Goal: Task Accomplishment & Management: Manage account settings

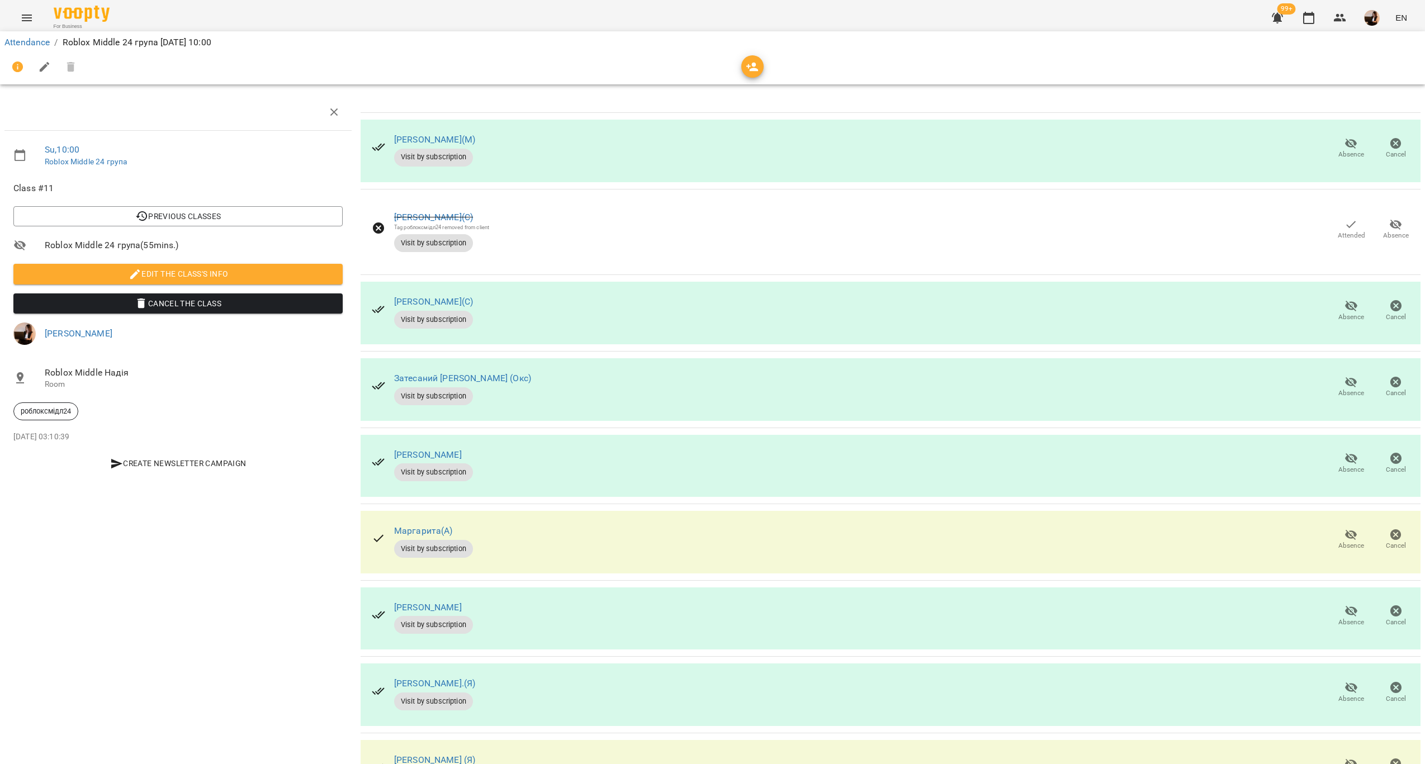
scroll to position [148, 0]
click at [1339, 541] on span "Absence" at bounding box center [1352, 546] width 26 height 10
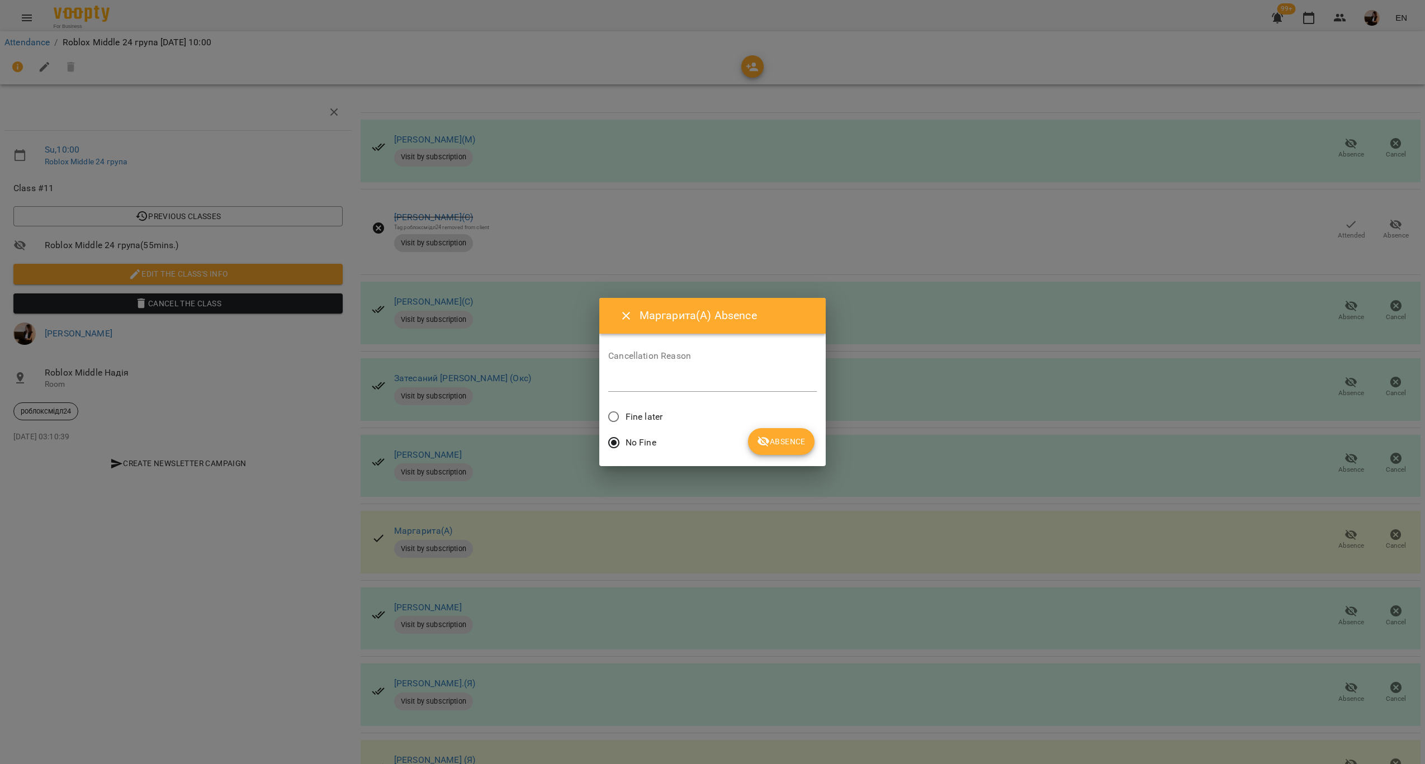
click at [663, 421] on div "Fine later" at bounding box center [712, 418] width 209 height 26
click at [788, 435] on span "Absence" at bounding box center [781, 441] width 49 height 13
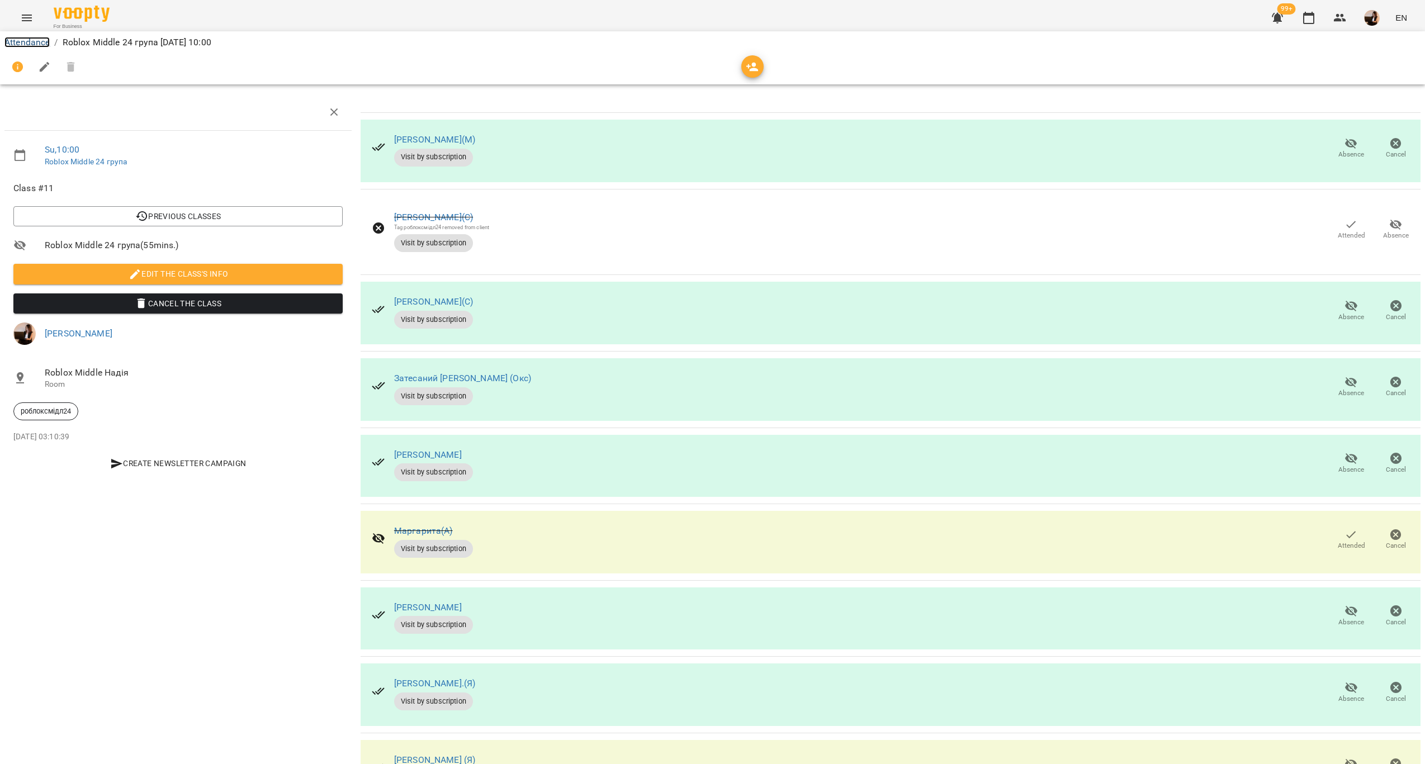
click at [26, 44] on link "Attendance" at bounding box center [26, 42] width 45 height 11
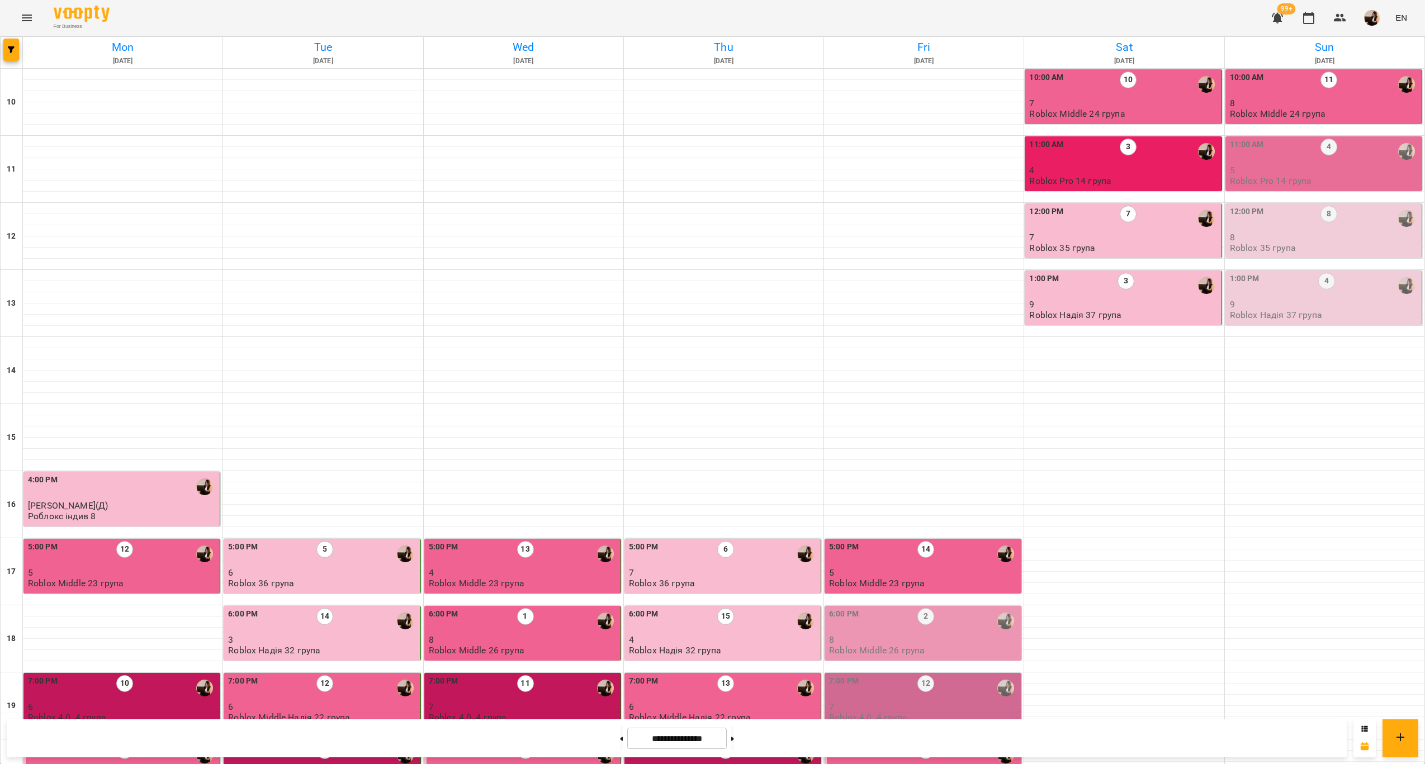
click at [1288, 143] on div "11:00 AM 4" at bounding box center [1325, 152] width 190 height 26
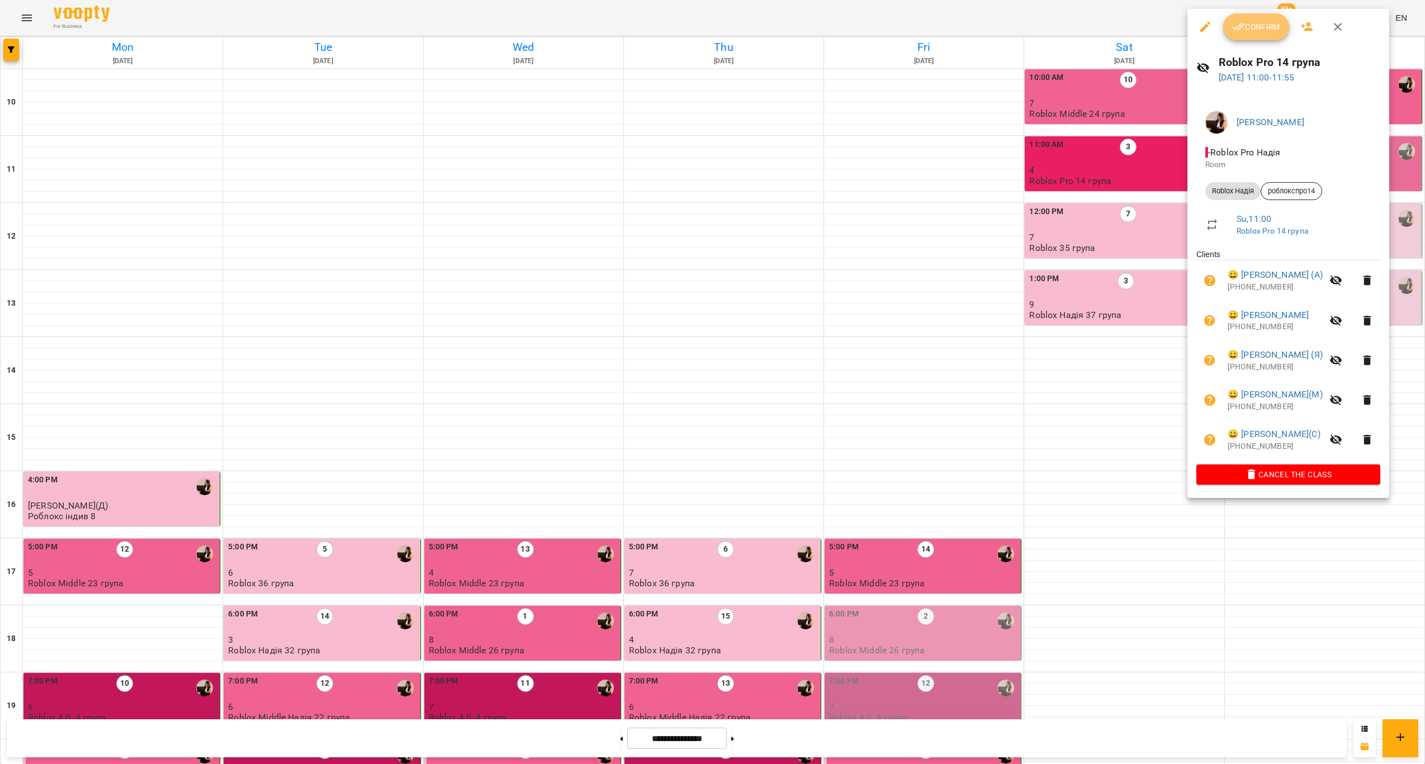
click at [1229, 21] on button "Confirm" at bounding box center [1257, 26] width 66 height 27
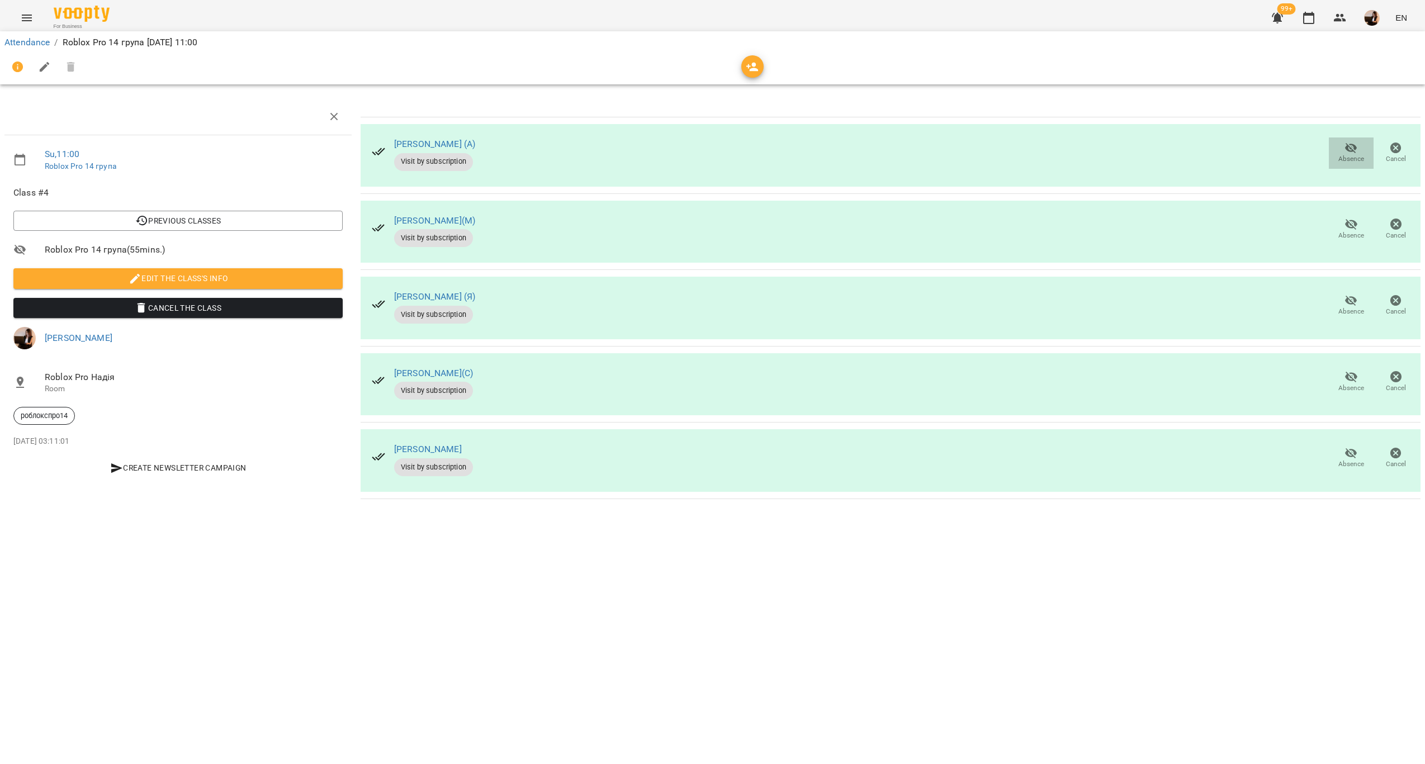
click at [1347, 152] on icon "button" at bounding box center [1351, 147] width 13 height 13
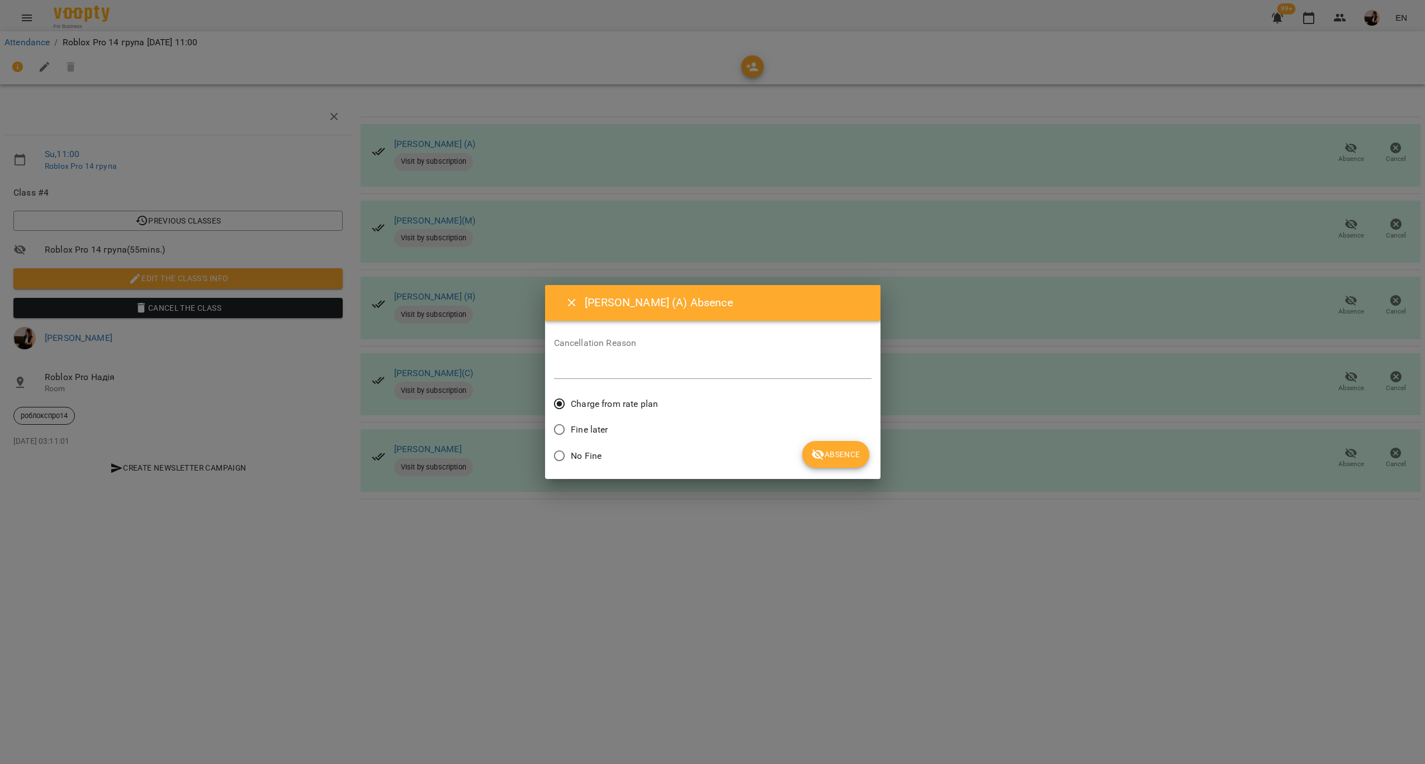
click at [842, 447] on button "Absence" at bounding box center [836, 454] width 67 height 27
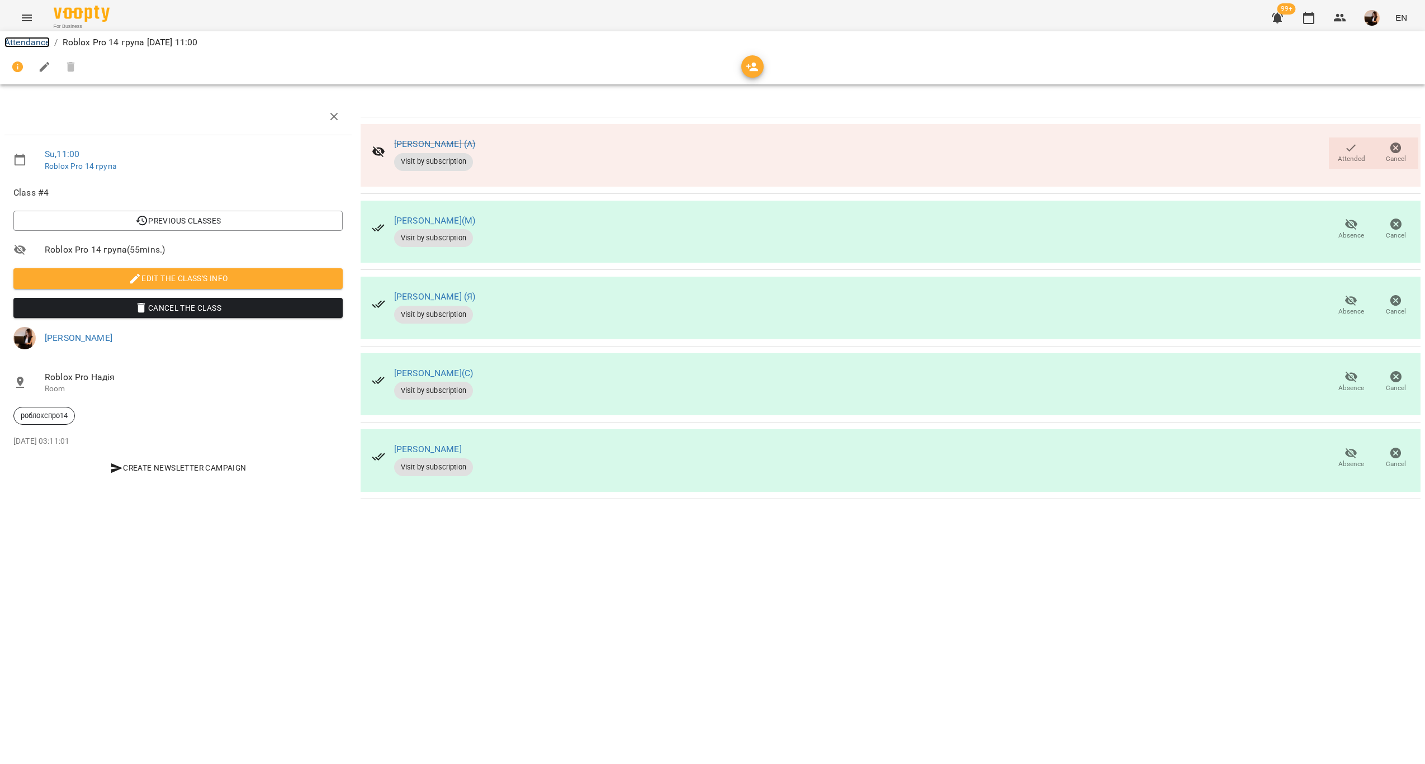
click at [12, 37] on link "Attendance" at bounding box center [26, 42] width 45 height 11
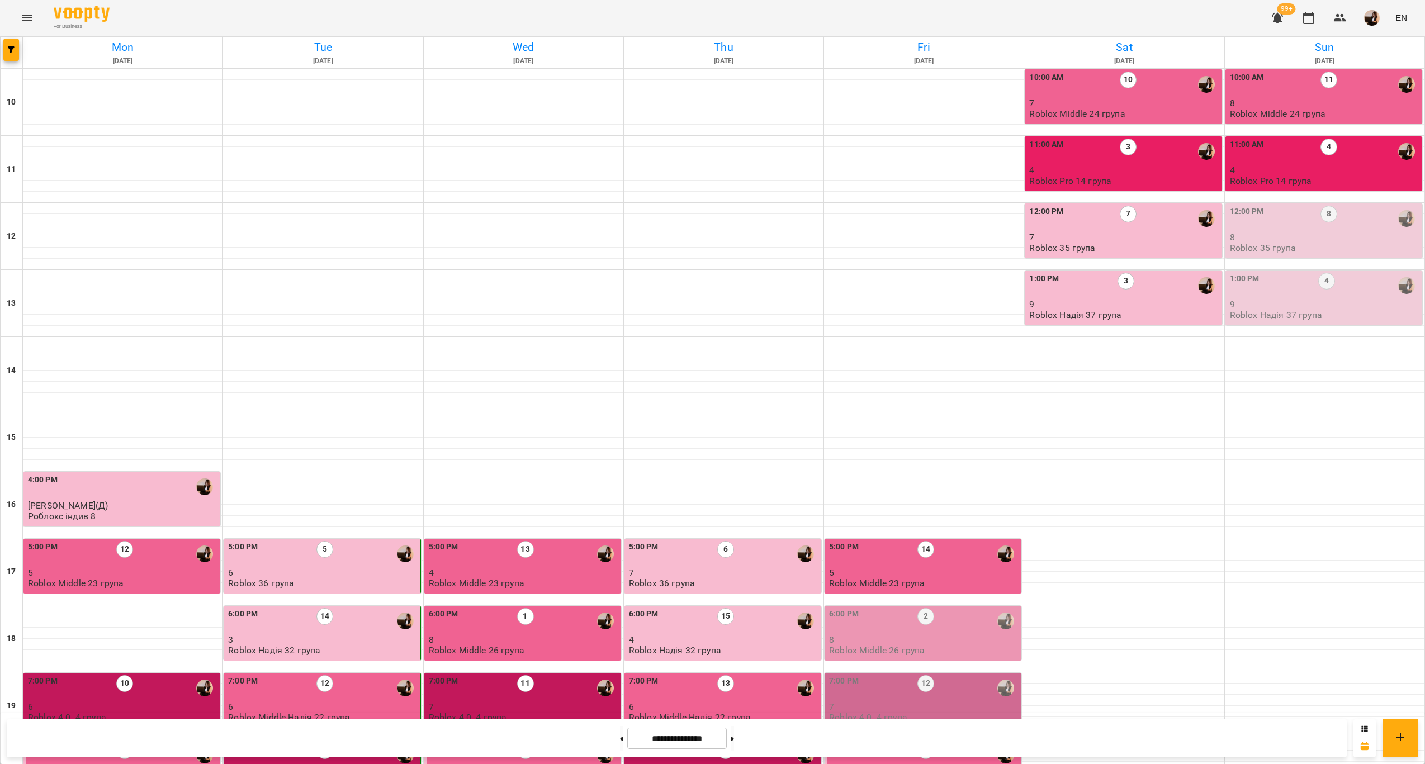
click at [1250, 228] on div "12:00 PM" at bounding box center [1247, 219] width 34 height 26
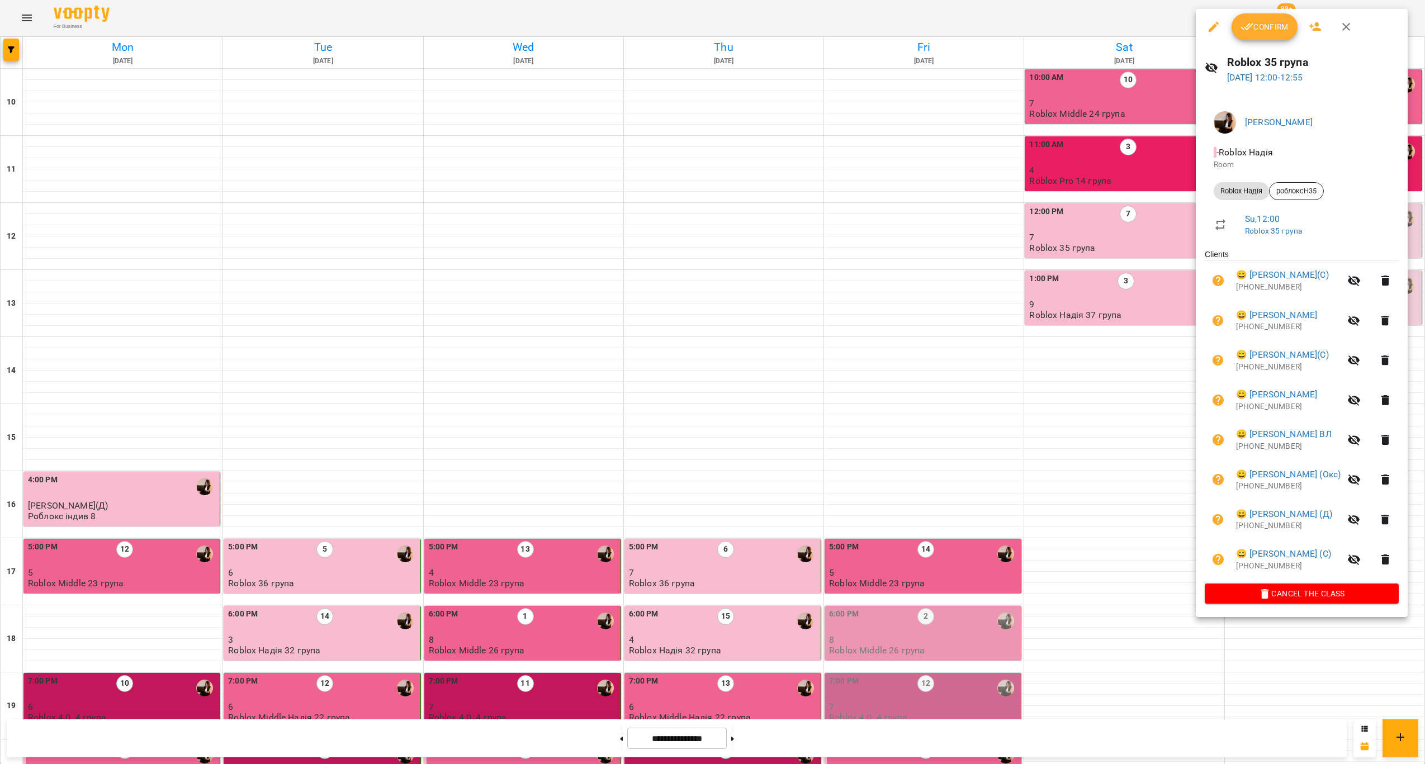
click at [1135, 229] on div at bounding box center [712, 382] width 1425 height 764
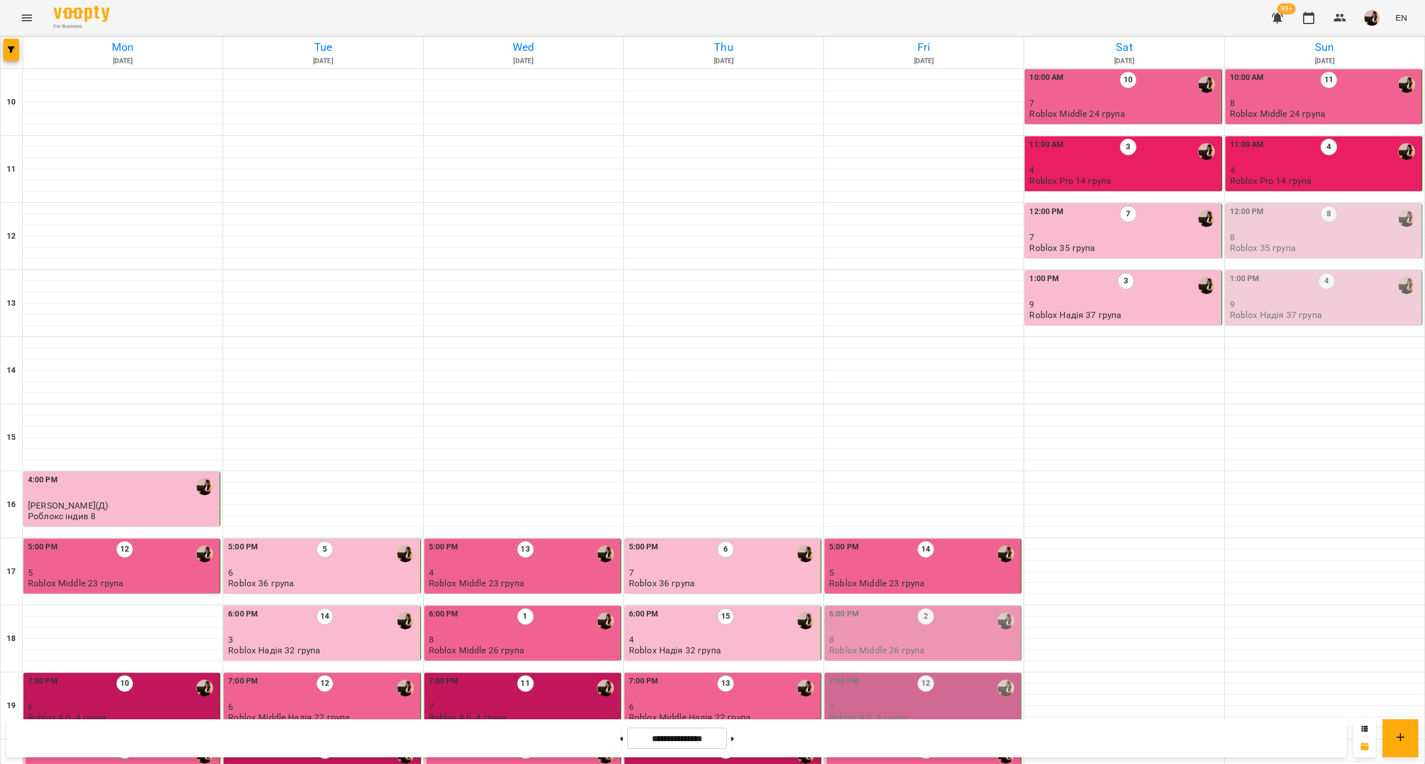
click at [1292, 233] on p "8" at bounding box center [1325, 238] width 190 height 10
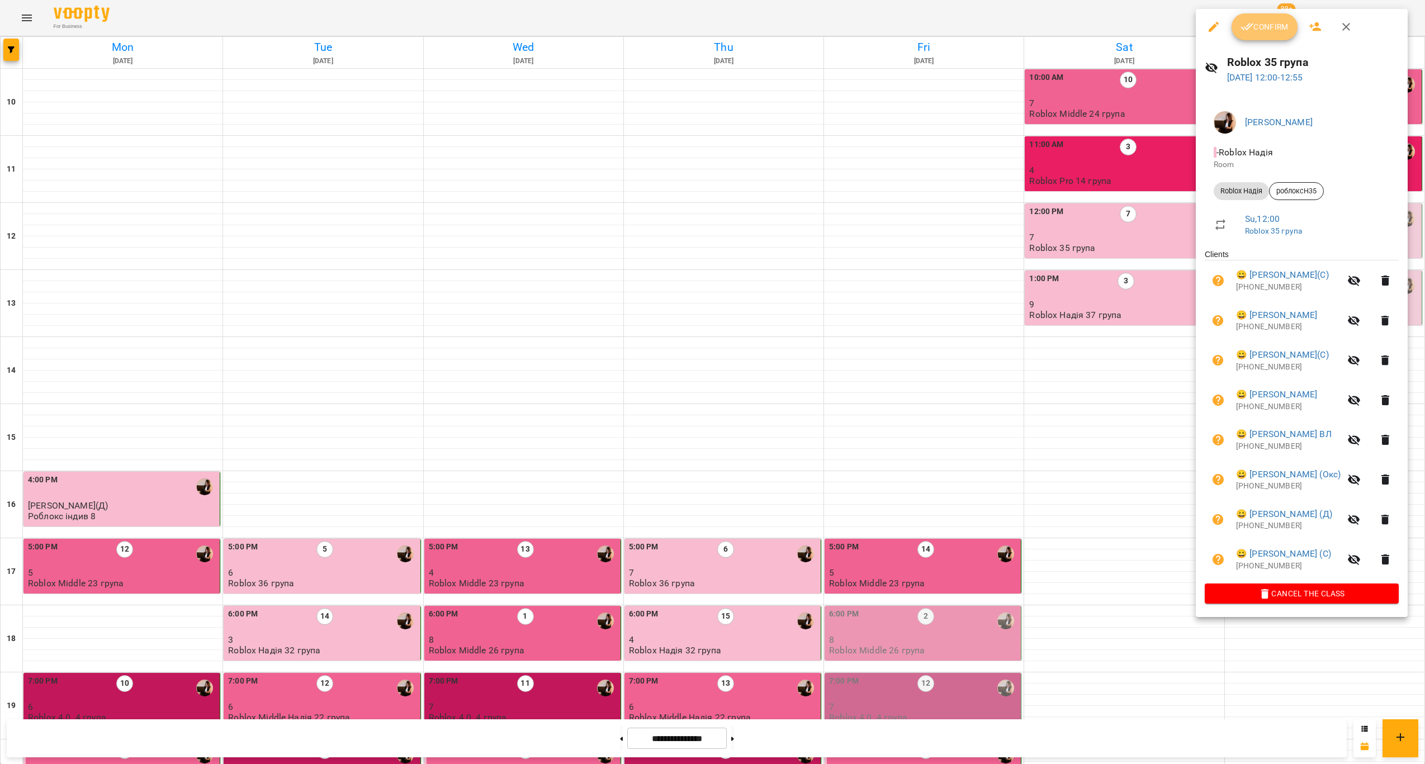
click at [1247, 32] on icon "button" at bounding box center [1247, 26] width 13 height 13
